Goal: Task Accomplishment & Management: Manage account settings

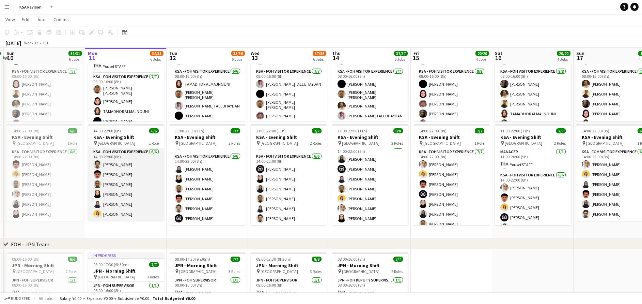
scroll to position [87, 0]
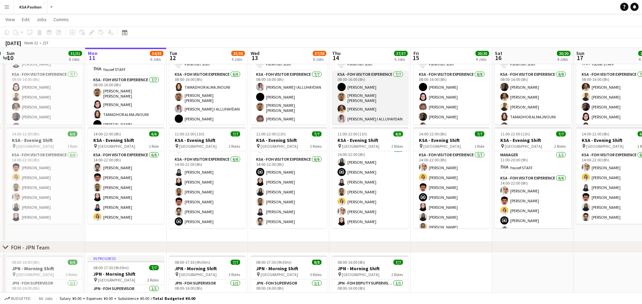
click at [367, 85] on app-card-role "KSA - FOH Visitor Experience [DATE] 08:00-16:00 (8h) [PERSON_NAME] Aloshaiwy [P…" at bounding box center [370, 113] width 76 height 84
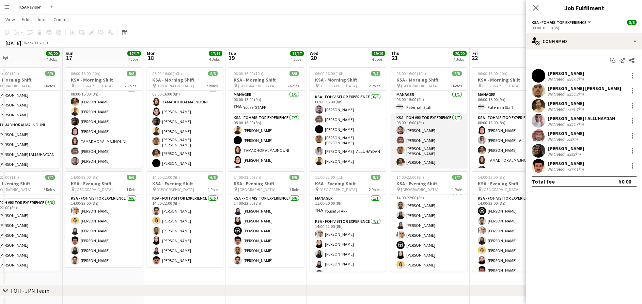
scroll to position [31, 0]
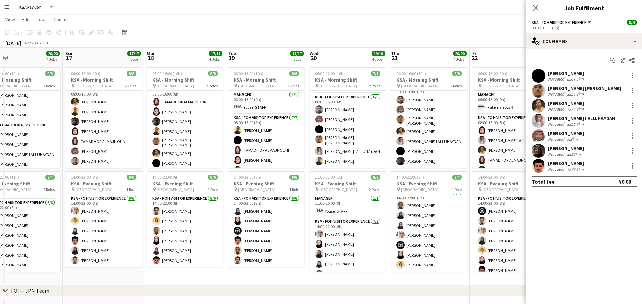
drag, startPoint x: 496, startPoint y: 39, endPoint x: 342, endPoint y: 41, distance: 154.0
click at [342, 41] on div "[DATE] Week 33 • JST" at bounding box center [321, 43] width 642 height 10
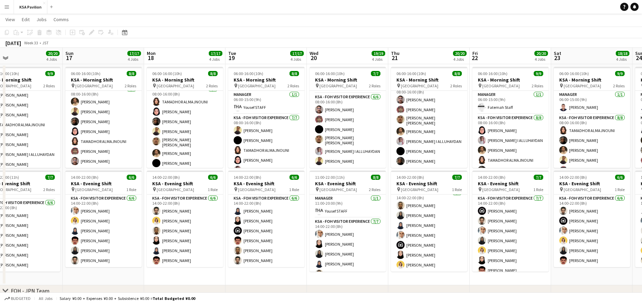
scroll to position [29, 0]
drag, startPoint x: 580, startPoint y: 39, endPoint x: 510, endPoint y: 16, distance: 72.8
click at [350, 47] on div "[DATE] Week 33 • JST" at bounding box center [321, 43] width 642 height 10
drag, startPoint x: 551, startPoint y: 30, endPoint x: 410, endPoint y: 47, distance: 142.1
click at [410, 47] on div "Copy Paste Paste Ctrl+V Paste with crew Ctrl+Shift+V Paste linked Job [GEOGRAPH…" at bounding box center [321, 37] width 642 height 21
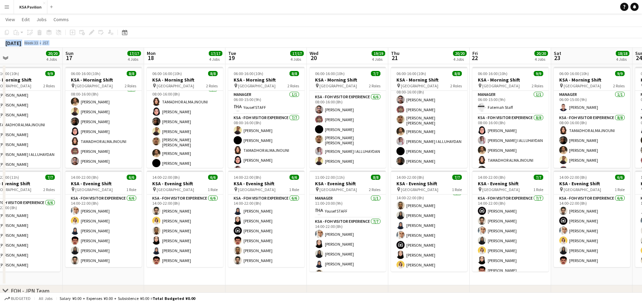
drag, startPoint x: 410, startPoint y: 47, endPoint x: 554, endPoint y: 49, distance: 143.4
click at [554, 43] on div "[DATE] Week 33 • JST" at bounding box center [321, 43] width 642 height 10
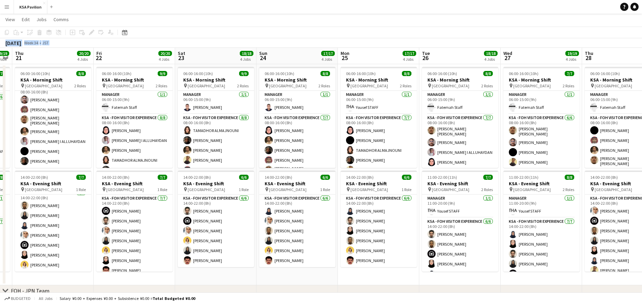
scroll to position [0, 242]
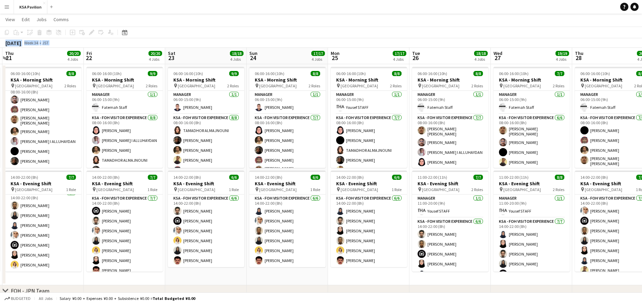
drag, startPoint x: 592, startPoint y: 278, endPoint x: 206, endPoint y: 276, distance: 386.0
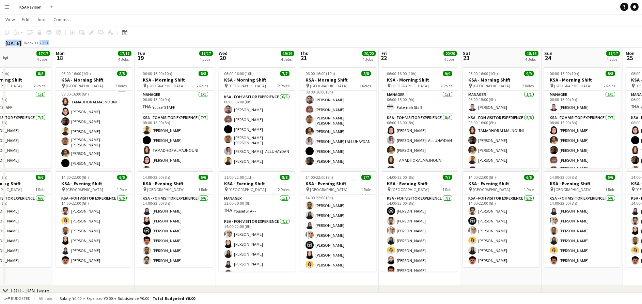
scroll to position [0, 176]
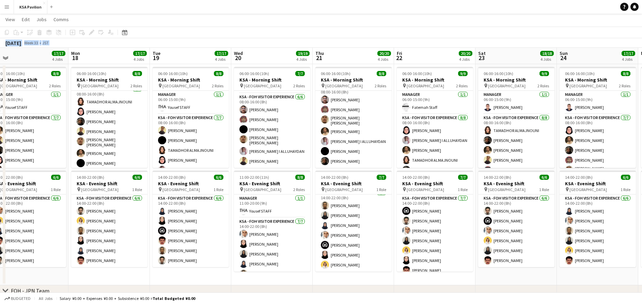
drag, startPoint x: 328, startPoint y: 282, endPoint x: 652, endPoint y: 258, distance: 324.6
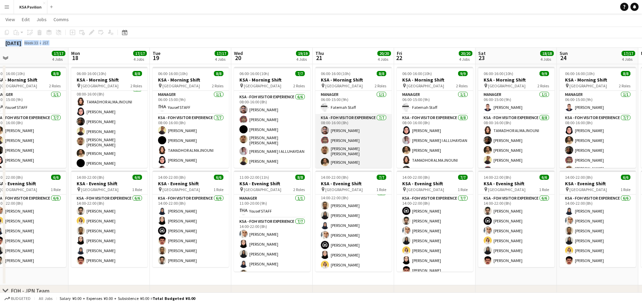
scroll to position [31, 0]
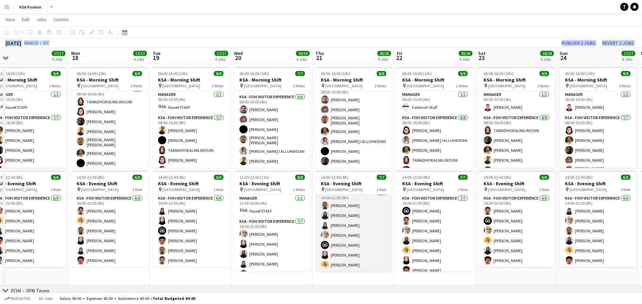
click at [360, 244] on app-card-role "KSA - FOH Visitor Experience [DATE] 14:00-22:00 (8h) [PERSON_NAME] [PERSON_NAME…" at bounding box center [353, 230] width 76 height 82
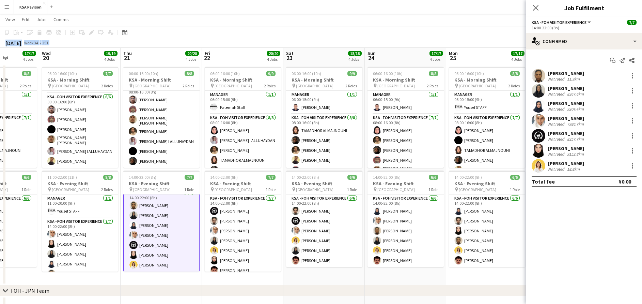
scroll to position [0, 206]
drag, startPoint x: 493, startPoint y: 274, endPoint x: 300, endPoint y: 273, distance: 192.8
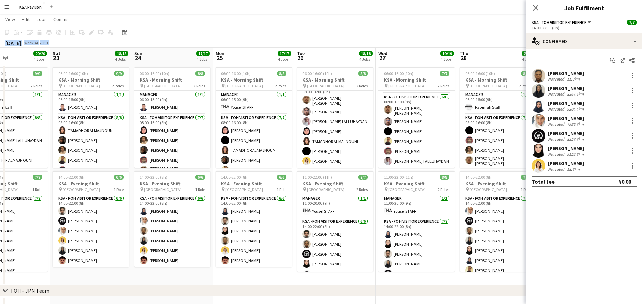
scroll to position [0, 277]
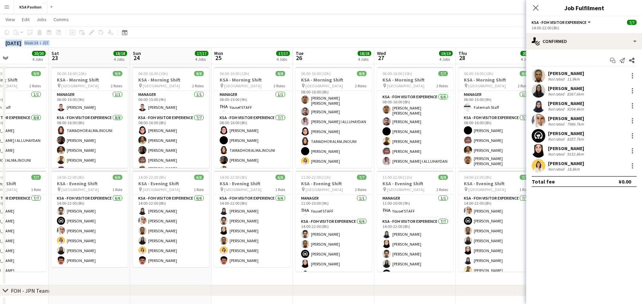
drag, startPoint x: 473, startPoint y: 273, endPoint x: 238, endPoint y: 272, distance: 234.1
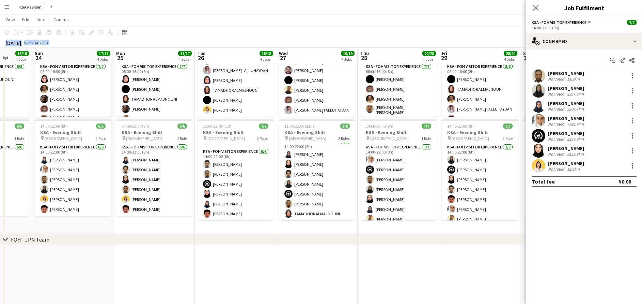
scroll to position [0, 223]
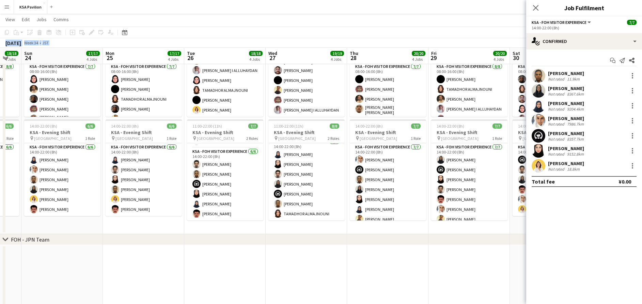
drag, startPoint x: 452, startPoint y: 223, endPoint x: 343, endPoint y: 224, distance: 108.7
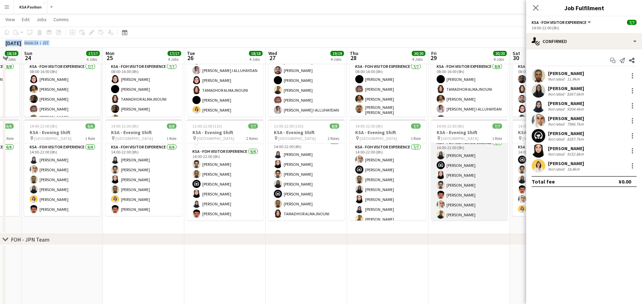
scroll to position [5, 0]
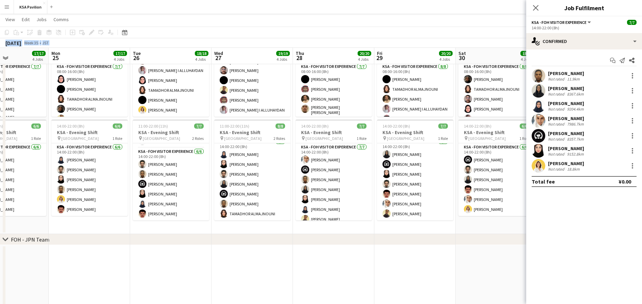
drag, startPoint x: 484, startPoint y: 225, endPoint x: 548, endPoint y: 230, distance: 64.2
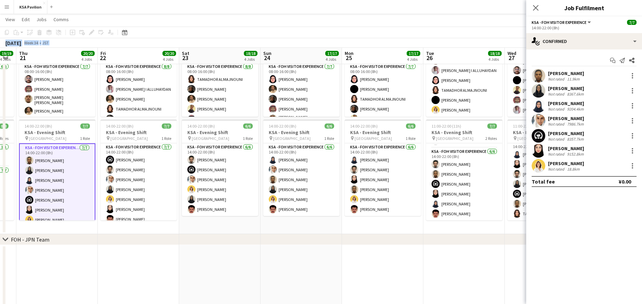
drag, startPoint x: 277, startPoint y: 228, endPoint x: 486, endPoint y: 228, distance: 209.2
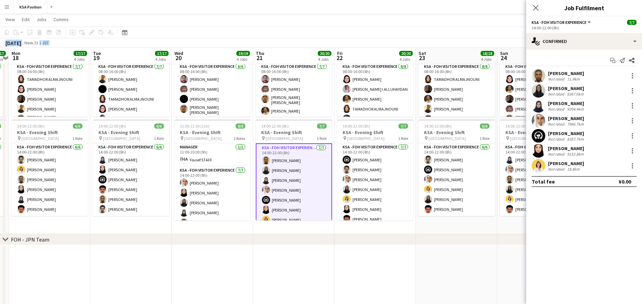
drag, startPoint x: 291, startPoint y: 227, endPoint x: 478, endPoint y: 227, distance: 187.4
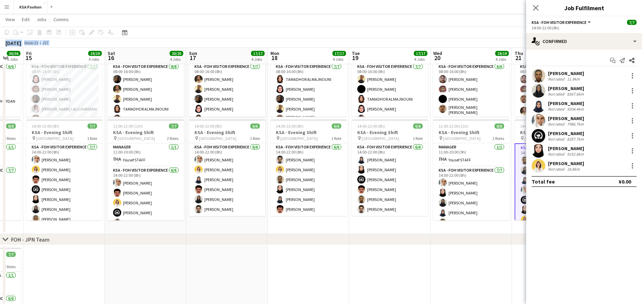
scroll to position [0, 165]
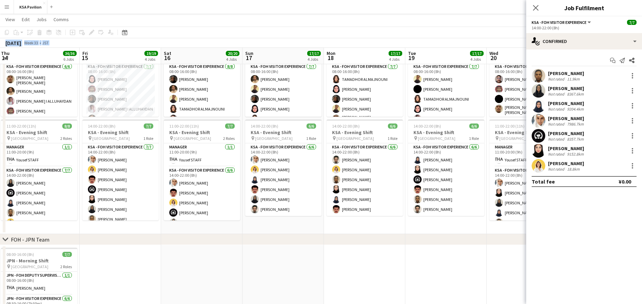
drag, startPoint x: 275, startPoint y: 226, endPoint x: 528, endPoint y: 227, distance: 253.1
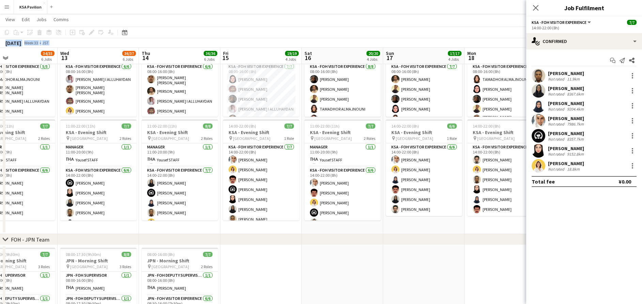
scroll to position [0, 164]
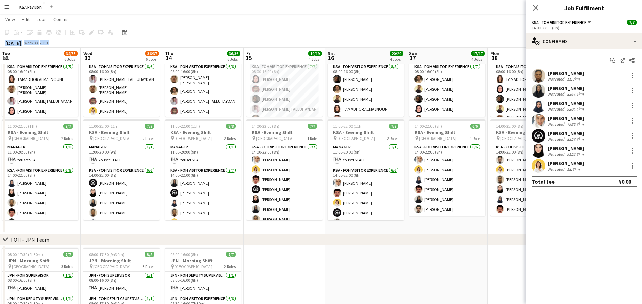
drag, startPoint x: 289, startPoint y: 225, endPoint x: 440, endPoint y: 225, distance: 150.6
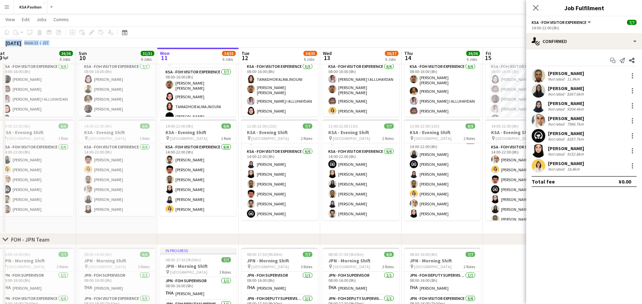
scroll to position [0, 150]
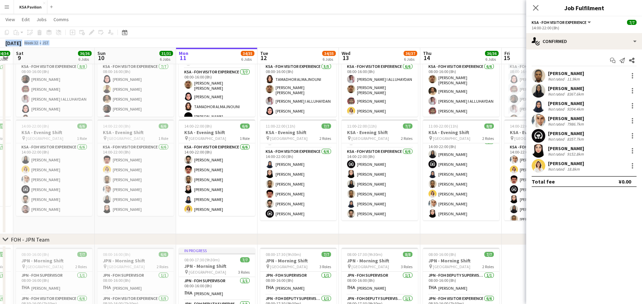
drag, startPoint x: 97, startPoint y: 220, endPoint x: 317, endPoint y: 221, distance: 219.8
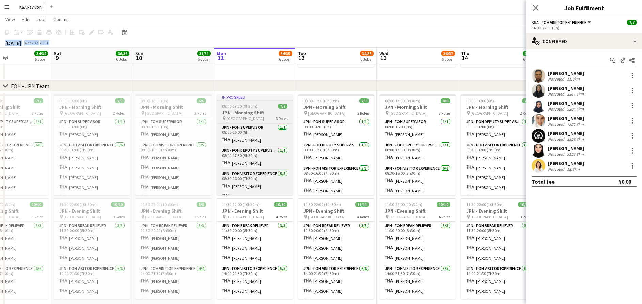
scroll to position [0, 215]
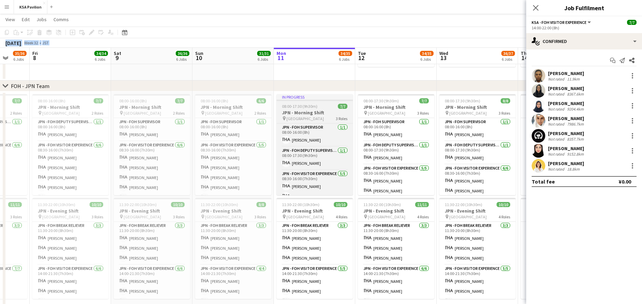
drag, startPoint x: 135, startPoint y: 71, endPoint x: 303, endPoint y: 118, distance: 174.5
click at [232, 79] on app-calendar-viewport "Tue 5 34/34 6 Jobs Wed 6 38/39 6 Jobs Thu 7 35/36 6 Jobs Fri 8 34/34 6 Jobs Sat…" at bounding box center [321, 190] width 642 height 822
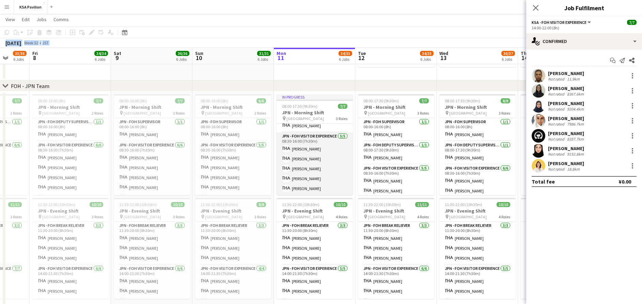
scroll to position [0, 0]
click at [318, 157] on app-card-role "JPN - FOH Deputy Supervisor [DATE] 08:00-17:30 (9h30m) [PERSON_NAME]" at bounding box center [315, 158] width 76 height 23
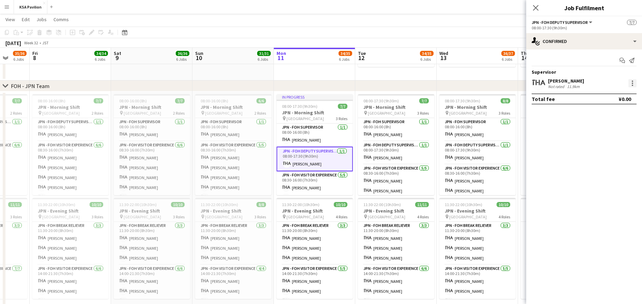
click at [632, 84] on div at bounding box center [632, 84] width 1 height 1
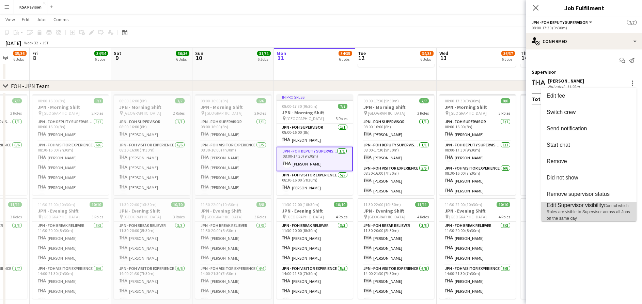
click at [620, 211] on span "Control which Roles are visible to Supervisor across all Jobs on the same day." at bounding box center [588, 211] width 83 height 17
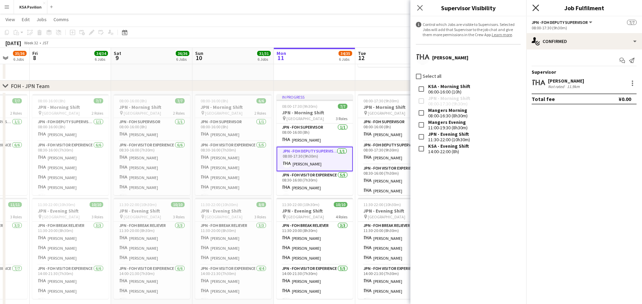
click at [537, 8] on icon "Close pop-in" at bounding box center [536, 7] width 6 height 6
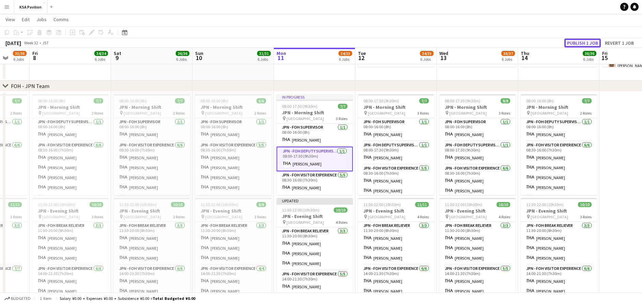
click at [576, 42] on button "Publish 1 job" at bounding box center [583, 43] width 36 height 9
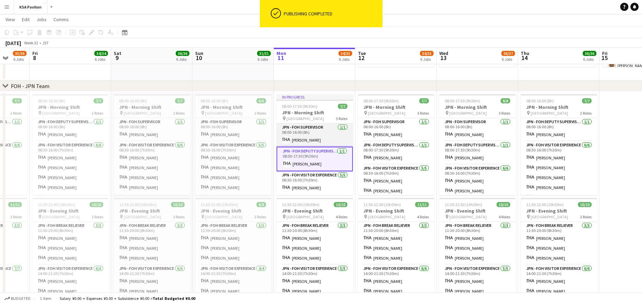
click at [330, 142] on app-card-role "JPN - FOH Supervisor [DATE] 08:00-16:00 (8h) [PERSON_NAME]" at bounding box center [315, 134] width 76 height 23
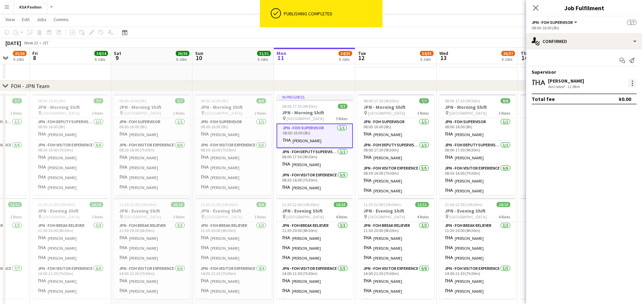
click at [632, 83] on div at bounding box center [632, 82] width 1 height 1
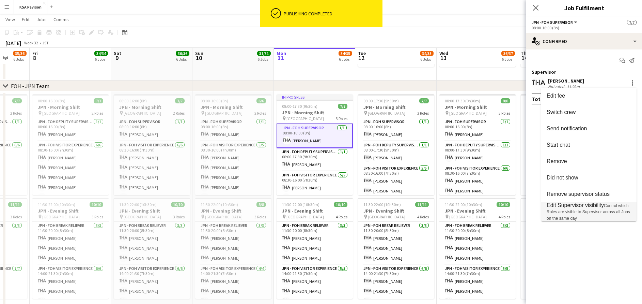
click at [588, 203] on span "Edit Supervisor visibility" at bounding box center [575, 205] width 57 height 6
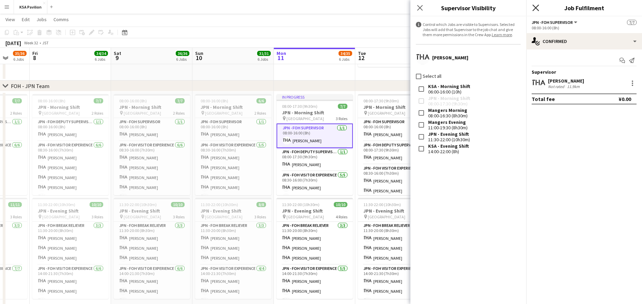
click at [535, 8] on icon "Close pop-in" at bounding box center [536, 7] width 6 height 6
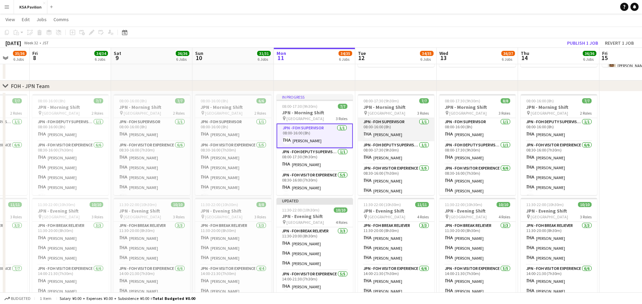
click at [394, 130] on app-card-role "JPN - FOH Supervisor [DATE] 08:00-16:00 (8h) [PERSON_NAME]" at bounding box center [396, 129] width 76 height 23
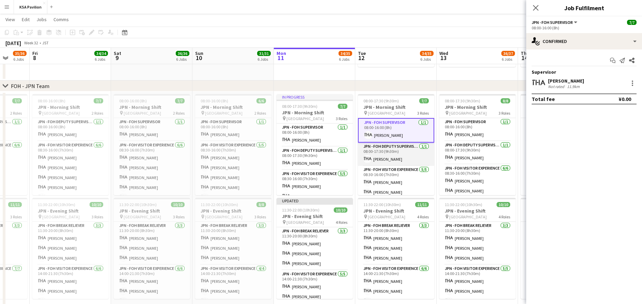
click at [398, 154] on app-card-role "JPN - FOH Deputy Supervisor [DATE] 08:00-17:30 (9h30m) [PERSON_NAME]" at bounding box center [396, 153] width 76 height 23
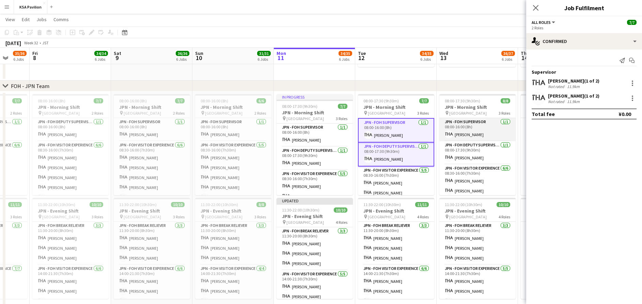
click at [479, 127] on app-card-role "JPN - FOH Supervisor [DATE] 08:00-16:00 (8h) [PERSON_NAME]" at bounding box center [478, 129] width 76 height 23
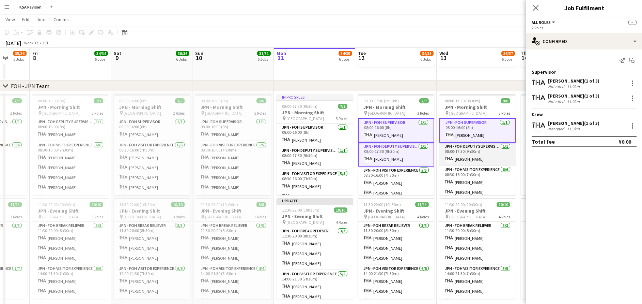
click at [484, 151] on app-card-role "JPN - FOH Deputy Supervisor [DATE] 08:00-17:30 (9h30m) [PERSON_NAME]" at bounding box center [478, 153] width 76 height 23
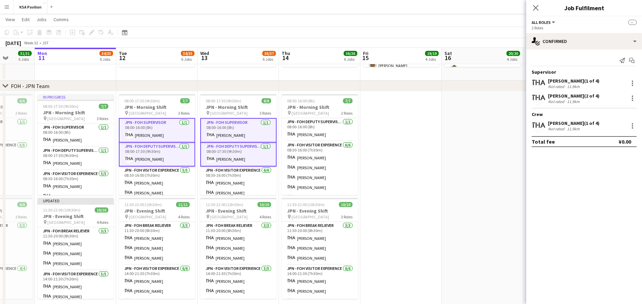
scroll to position [0, 210]
drag, startPoint x: 486, startPoint y: 68, endPoint x: 246, endPoint y: 78, distance: 239.7
click at [246, 78] on app-calendar-viewport "Fri 8 34/34 6 Jobs Sat 9 36/36 6 Jobs Sun 10 31/31 6 Jobs Mon 11 34/35 6 Jobs T…" at bounding box center [321, 190] width 642 height 822
click at [306, 128] on app-card-role "JPN - FOH Deputy Supervisor [DATE] 08:00-16:00 (8h) [PERSON_NAME]" at bounding box center [319, 129] width 76 height 23
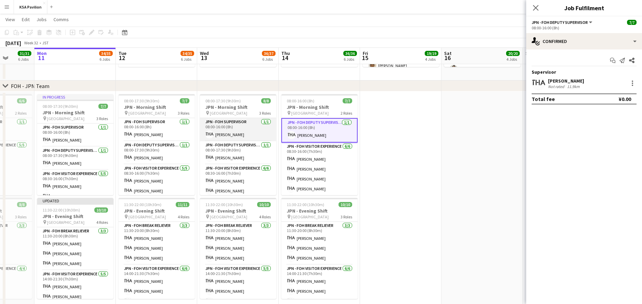
click at [249, 133] on app-card-role "JPN - FOH Supervisor [DATE] 08:00-16:00 (8h) [PERSON_NAME]" at bounding box center [238, 129] width 76 height 23
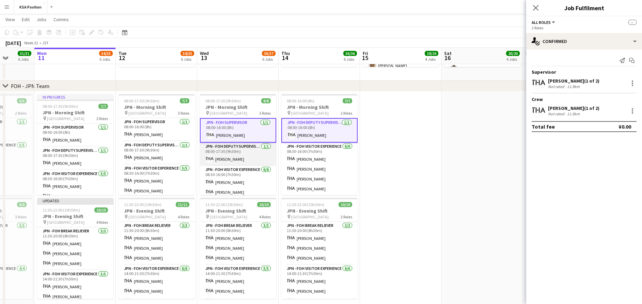
click at [237, 153] on app-card-role "JPN - FOH Deputy Supervisor [DATE] 08:00-17:30 (9h30m) [PERSON_NAME]" at bounding box center [238, 153] width 76 height 23
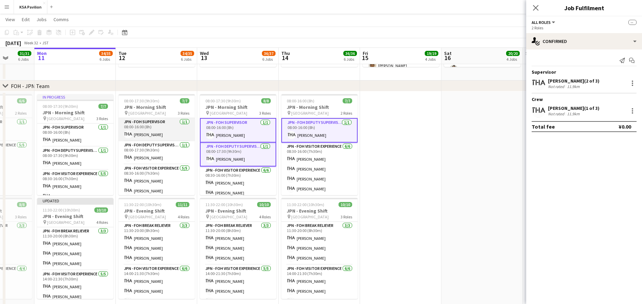
click at [141, 130] on app-card-role "JPN - FOH Supervisor [DATE] 08:00-16:00 (8h) [PERSON_NAME]" at bounding box center [157, 129] width 76 height 23
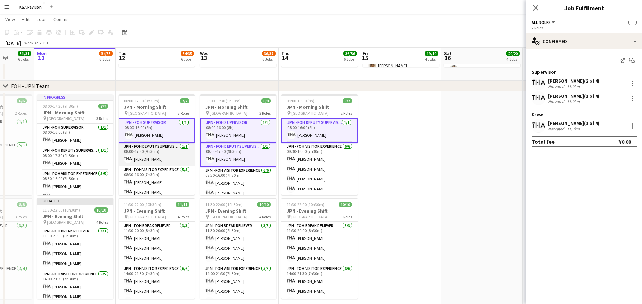
click at [157, 156] on app-card-role "JPN - FOH Deputy Supervisor [DATE] 08:00-17:30 (9h30m) [PERSON_NAME]" at bounding box center [157, 153] width 76 height 23
click at [636, 124] on div at bounding box center [633, 126] width 8 height 8
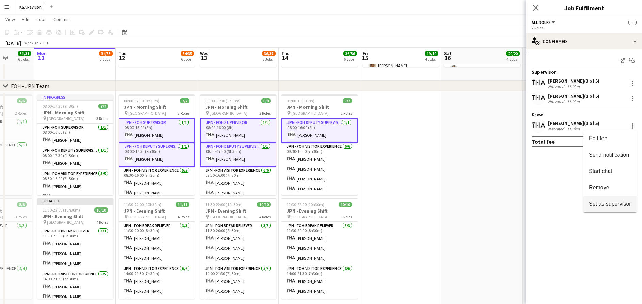
click at [611, 202] on span "Set as supervisor" at bounding box center [610, 203] width 42 height 6
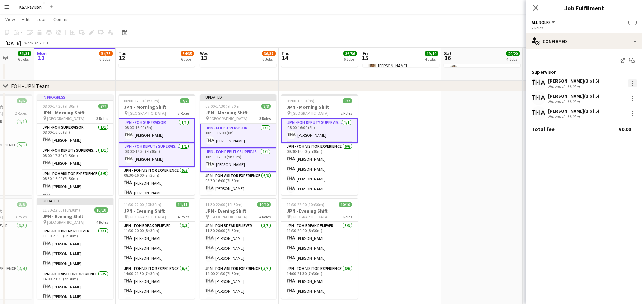
click at [632, 82] on div at bounding box center [633, 83] width 8 height 8
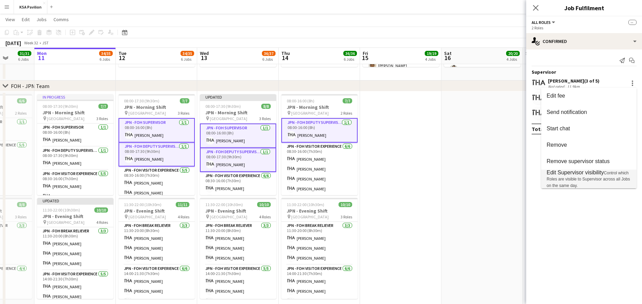
click at [612, 175] on span "Edit Supervisor visibility Control which Roles are visible to Supervisor across…" at bounding box center [589, 178] width 84 height 19
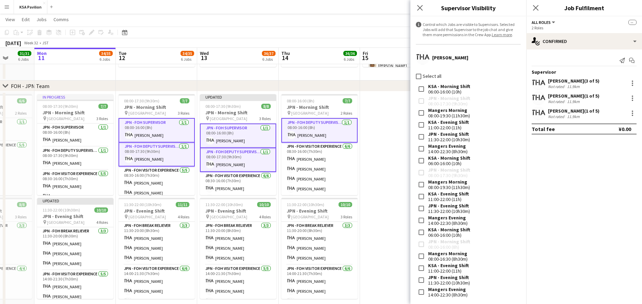
drag, startPoint x: 420, startPoint y: 202, endPoint x: 611, endPoint y: 167, distance: 194.0
click at [611, 167] on mat-expansion-panel "check Confirmed Send notification Start chat Supervisor [PERSON_NAME] (3 of 5) …" at bounding box center [584, 176] width 116 height 254
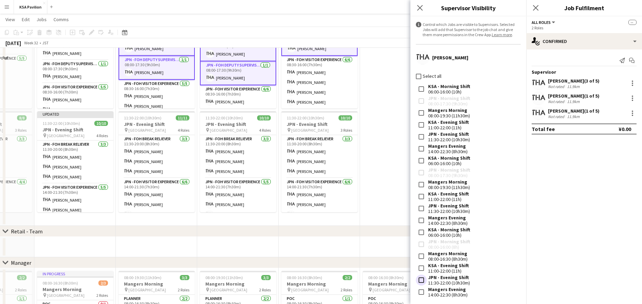
scroll to position [350, 0]
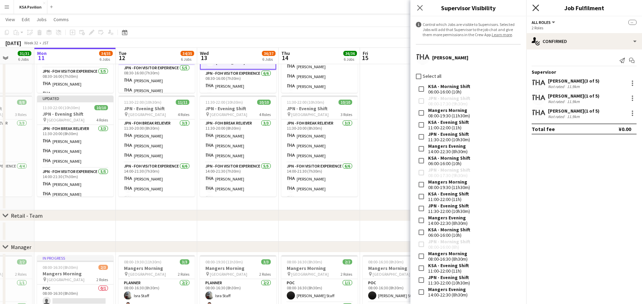
click at [535, 6] on icon at bounding box center [536, 7] width 6 height 6
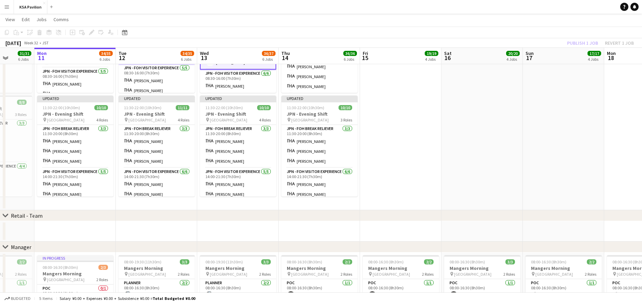
click at [594, 43] on div "Publish 1 job Revert 1 job" at bounding box center [600, 43] width 83 height 9
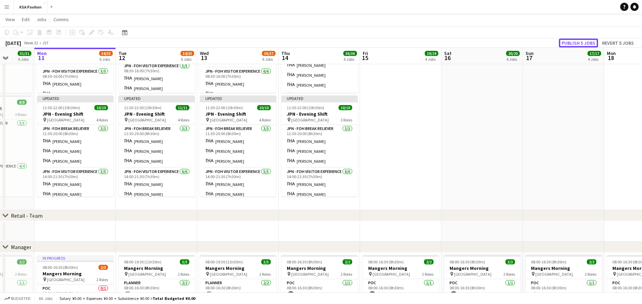
click at [594, 43] on button "Publish 5 jobs" at bounding box center [578, 43] width 39 height 9
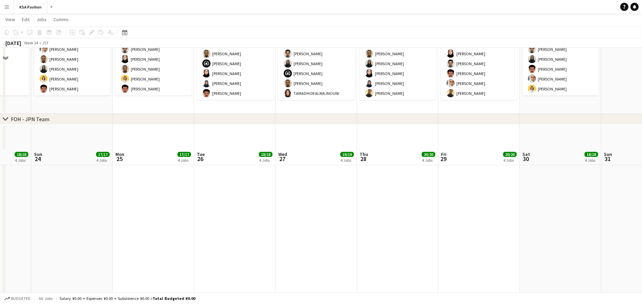
scroll to position [215, 0]
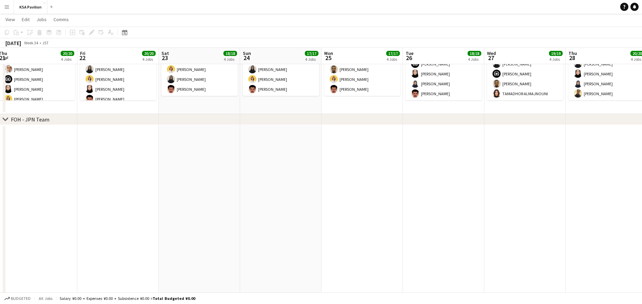
drag, startPoint x: 263, startPoint y: 200, endPoint x: 467, endPoint y: 172, distance: 205.6
click at [474, 171] on app-calendar-viewport "Tue 19 17/17 4 Jobs Wed 20 19/19 4 Jobs Thu 21 20/20 4 Jobs Fri 22 20/20 4 Jobs…" at bounding box center [321, 223] width 642 height 822
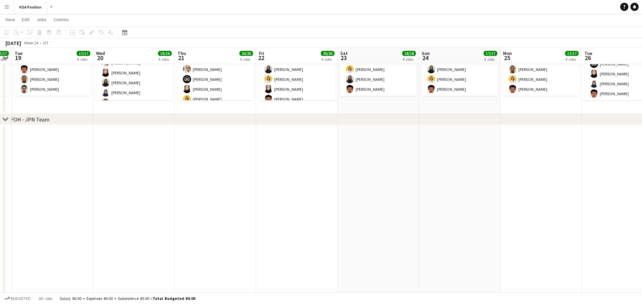
drag, startPoint x: 254, startPoint y: 194, endPoint x: 236, endPoint y: 191, distance: 17.9
click at [433, 160] on app-calendar-viewport "Sun 17 17/17 4 Jobs Mon 18 17/17 4 Jobs Tue 19 17/17 4 Jobs Wed 20 19/19 4 Jobs…" at bounding box center [321, 223] width 642 height 822
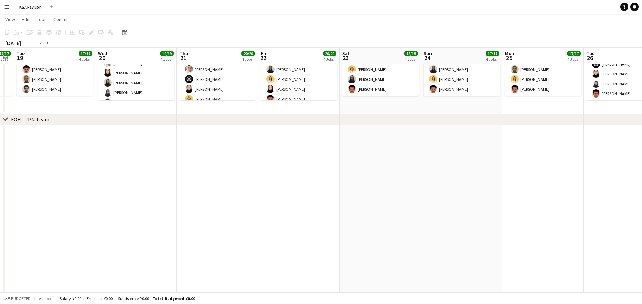
drag, startPoint x: 217, startPoint y: 195, endPoint x: 358, endPoint y: 175, distance: 142.1
click at [432, 146] on app-calendar-viewport "Sun 17 17/17 4 Jobs Mon 18 17/17 4 Jobs Tue 19 17/17 4 Jobs Wed 20 19/19 4 Jobs…" at bounding box center [321, 223] width 642 height 822
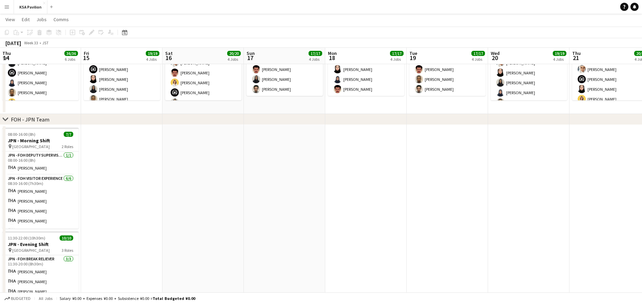
drag, startPoint x: 332, startPoint y: 173, endPoint x: 389, endPoint y: 163, distance: 58.2
click at [418, 153] on app-calendar-viewport "Tue 12 34/35 6 Jobs Wed 13 36/37 6 Jobs Thu 14 36/36 6 Jobs Fri 15 19/19 4 Jobs…" at bounding box center [321, 223] width 642 height 822
drag, startPoint x: 231, startPoint y: 181, endPoint x: 310, endPoint y: 168, distance: 80.2
click at [305, 169] on app-calendar-viewport "Tue 12 34/35 6 Jobs Wed 13 36/37 6 Jobs Thu 14 36/36 6 Jobs Fri 15 19/19 4 Jobs…" at bounding box center [321, 223] width 642 height 822
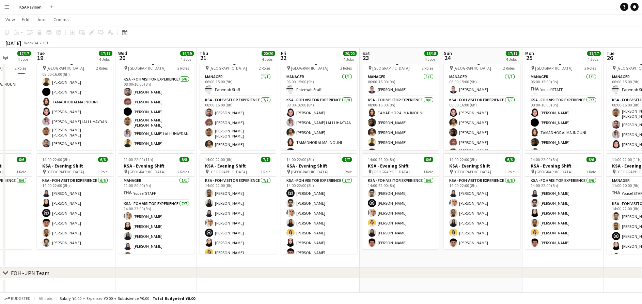
scroll to position [0, 218]
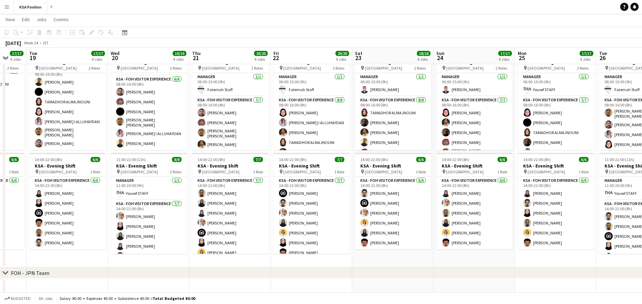
drag, startPoint x: 557, startPoint y: 256, endPoint x: 64, endPoint y: 260, distance: 493.0
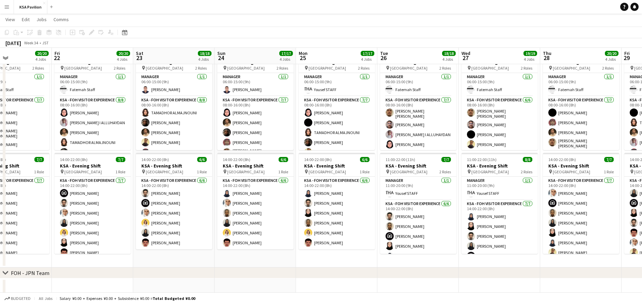
scroll to position [0, 200]
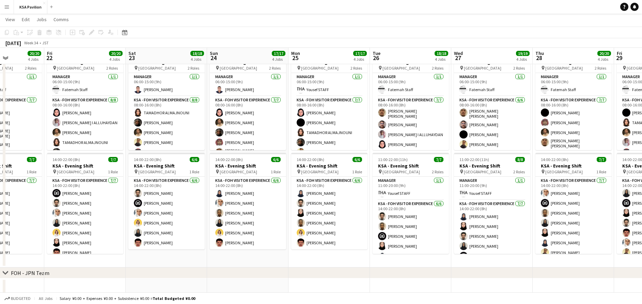
drag, startPoint x: 539, startPoint y: 253, endPoint x: 312, endPoint y: 253, distance: 226.2
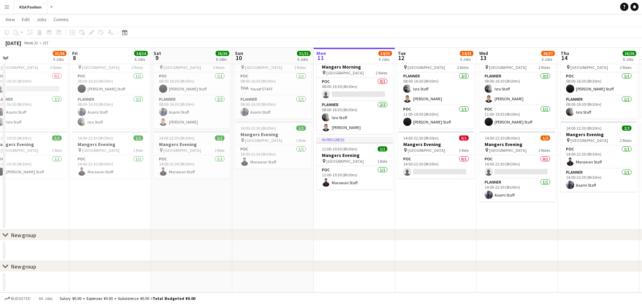
scroll to position [0, 180]
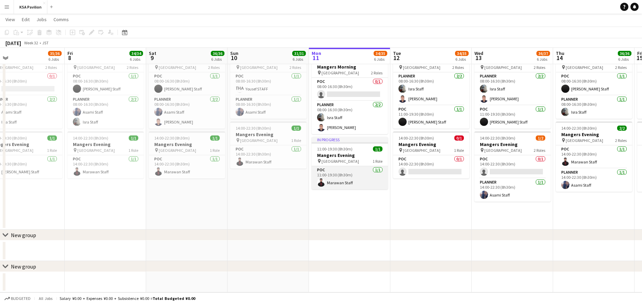
click at [329, 179] on app-card-role "POC [DATE] 11:00-19:30 (8h30m) Marawan Staff" at bounding box center [350, 177] width 76 height 23
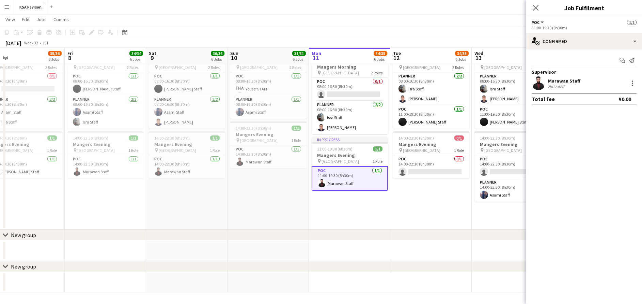
click at [536, 9] on icon "Close pop-in" at bounding box center [535, 7] width 5 height 5
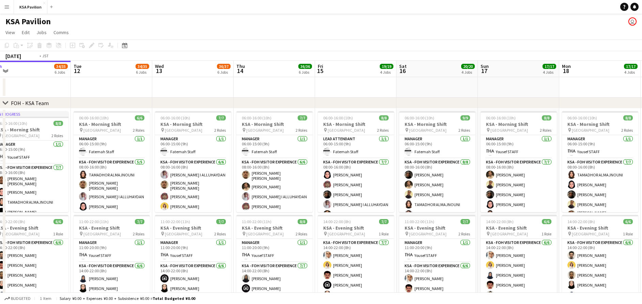
scroll to position [0, 255]
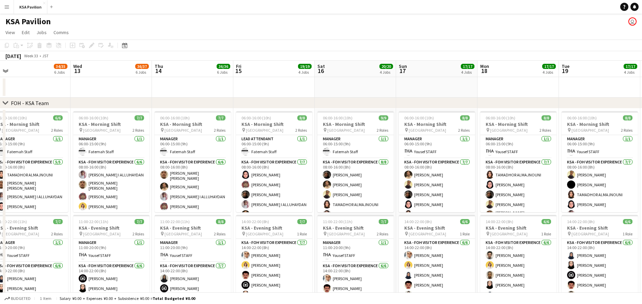
drag, startPoint x: 561, startPoint y: 83, endPoint x: 160, endPoint y: 93, distance: 401.5
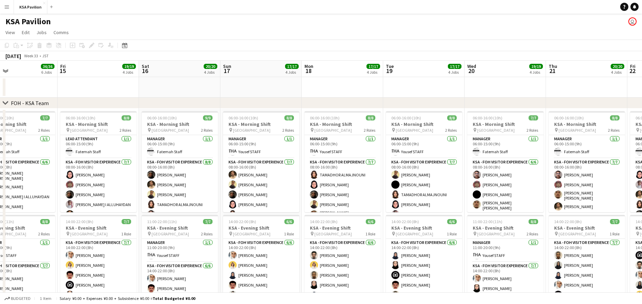
scroll to position [0, 224]
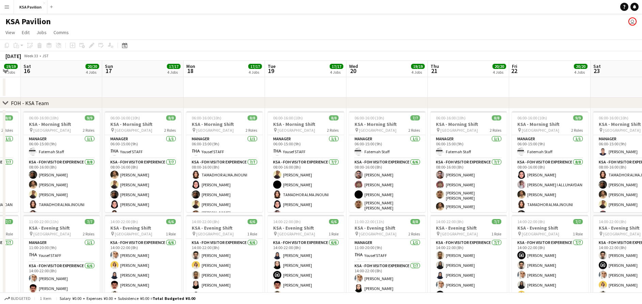
drag, startPoint x: 399, startPoint y: 85, endPoint x: 204, endPoint y: 101, distance: 195.5
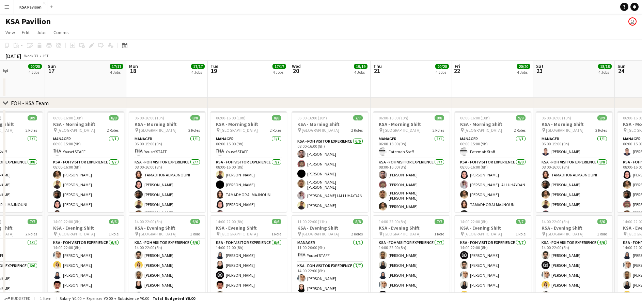
scroll to position [0, 223]
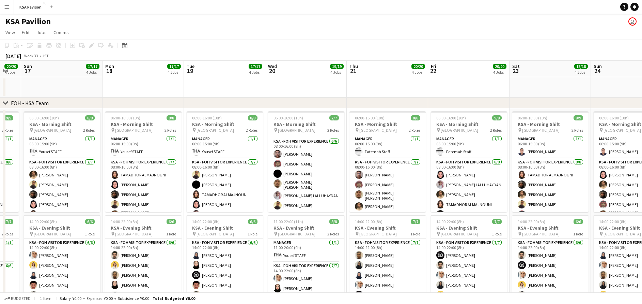
drag, startPoint x: 536, startPoint y: 89, endPoint x: 417, endPoint y: 100, distance: 119.4
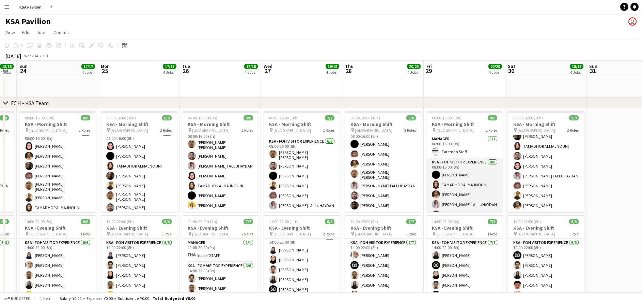
scroll to position [41, 0]
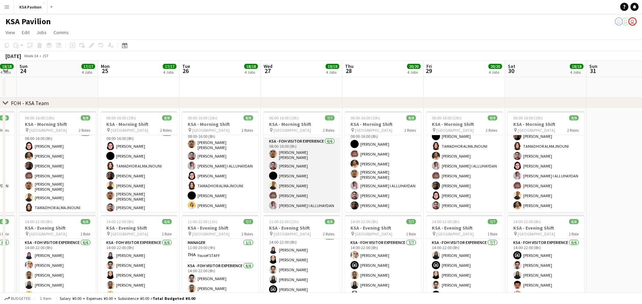
click at [295, 172] on app-card-role "KSA - FOH Visitor Experience [DATE] 08:00-16:00 (8h) [PERSON_NAME] [PERSON_NAME…" at bounding box center [302, 174] width 76 height 75
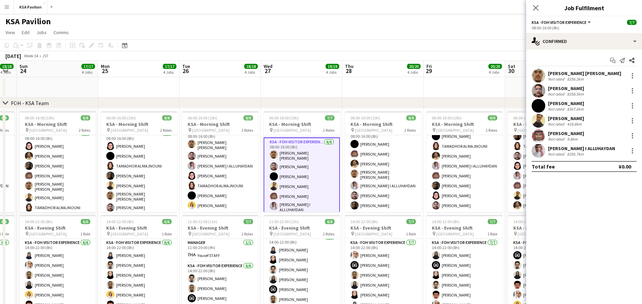
click at [578, 89] on div "[PERSON_NAME]" at bounding box center [566, 88] width 37 height 6
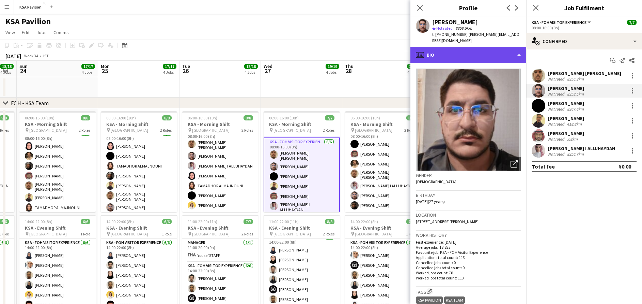
click at [474, 50] on div "profile Bio" at bounding box center [469, 55] width 116 height 16
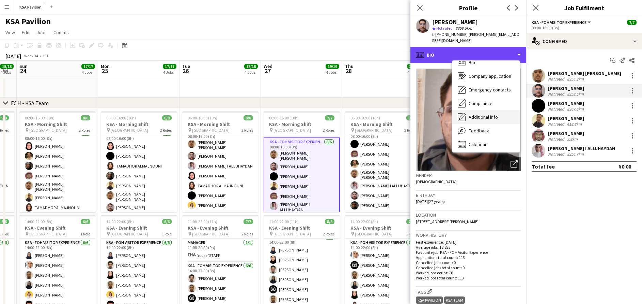
scroll to position [10, 0]
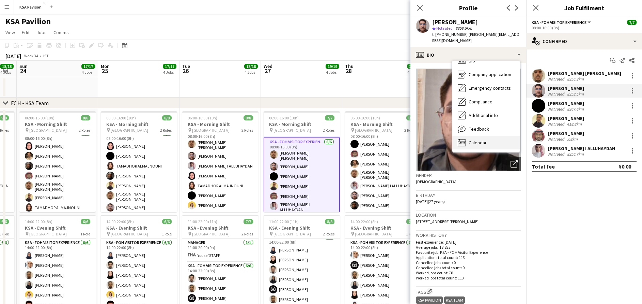
click at [488, 137] on div "Calendar Calendar" at bounding box center [485, 143] width 67 height 14
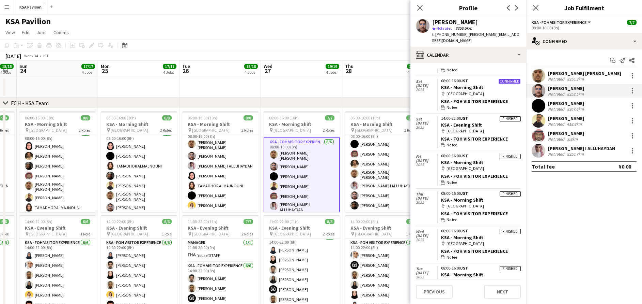
scroll to position [511, 0]
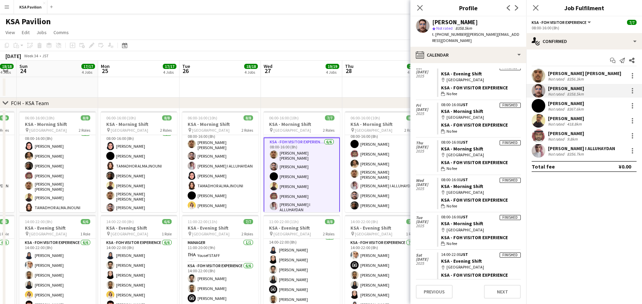
click at [338, 81] on app-date-cell at bounding box center [301, 87] width 81 height 20
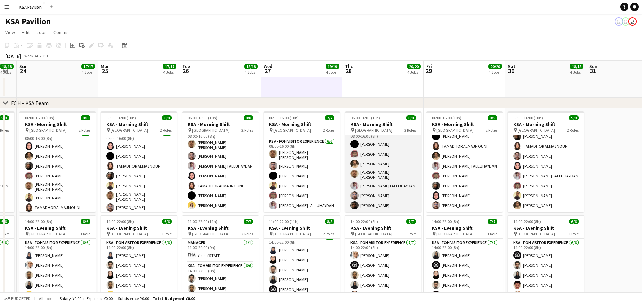
scroll to position [0, 0]
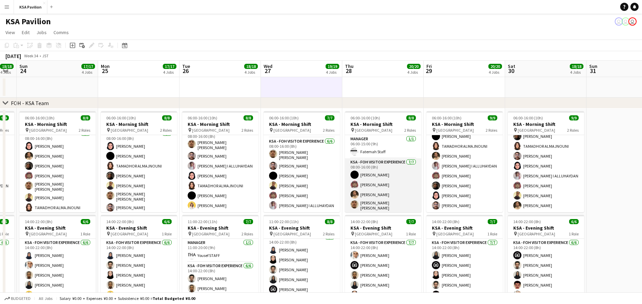
click at [372, 180] on app-card-role "KSA - FOH Visitor Experience [DATE] 08:00-16:00 (8h) [PERSON_NAME] Aloshaiwy [P…" at bounding box center [383, 200] width 76 height 84
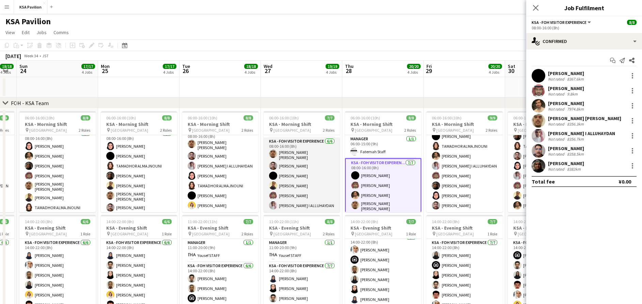
click at [298, 192] on app-card-role "KSA - FOH Visitor Experience [DATE] 08:00-16:00 (8h) [PERSON_NAME] [PERSON_NAME…" at bounding box center [302, 174] width 76 height 75
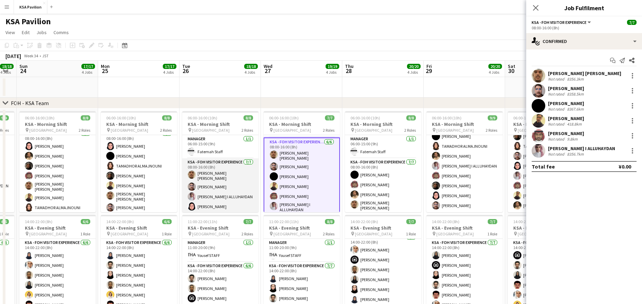
scroll to position [31, 0]
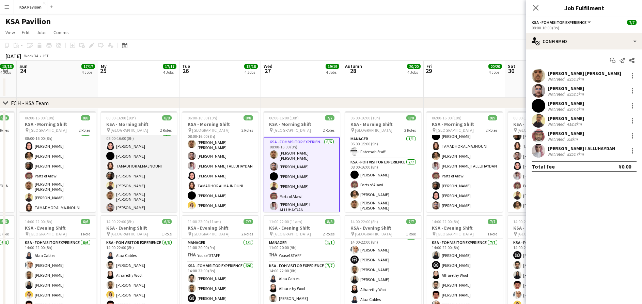
click at [147, 183] on app-card-role "KSA - FOH Visitor Experience [DATE] 08:00-16:00 (8h) [PERSON_NAME] TAMADHOR ALM…" at bounding box center [139, 171] width 76 height 84
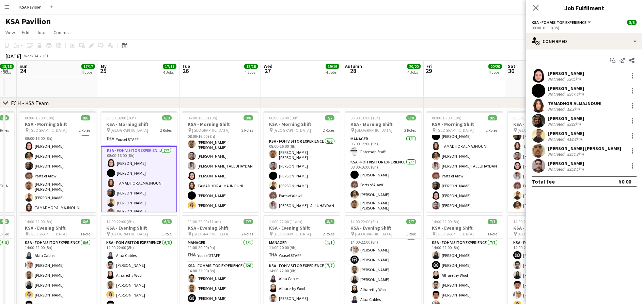
scroll to position [0, 0]
